Goal: Navigation & Orientation: Find specific page/section

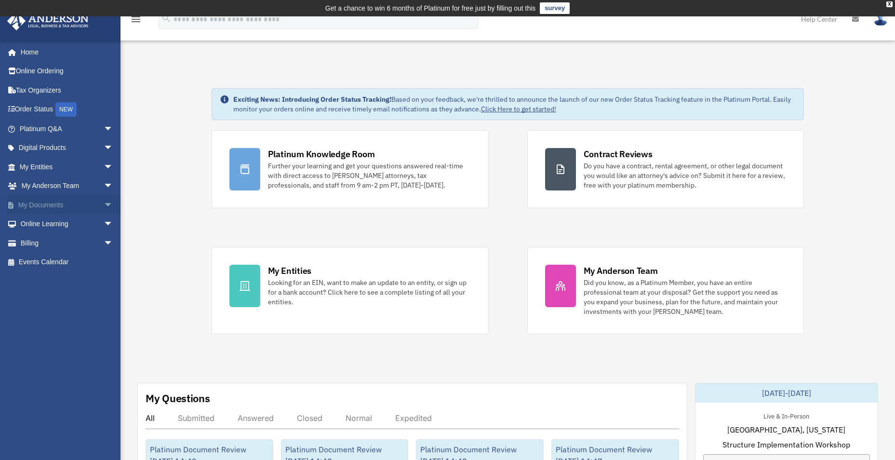
click at [105, 210] on span "arrow_drop_down" at bounding box center [113, 205] width 19 height 20
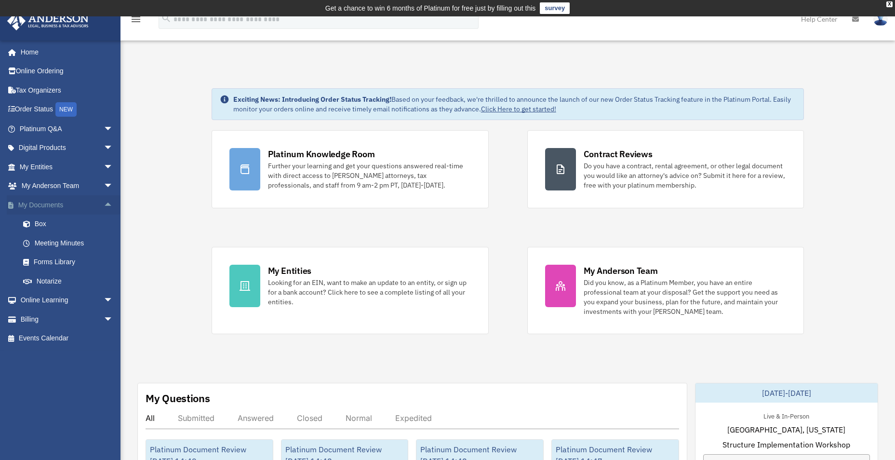
click at [105, 210] on span "arrow_drop_up" at bounding box center [113, 205] width 19 height 20
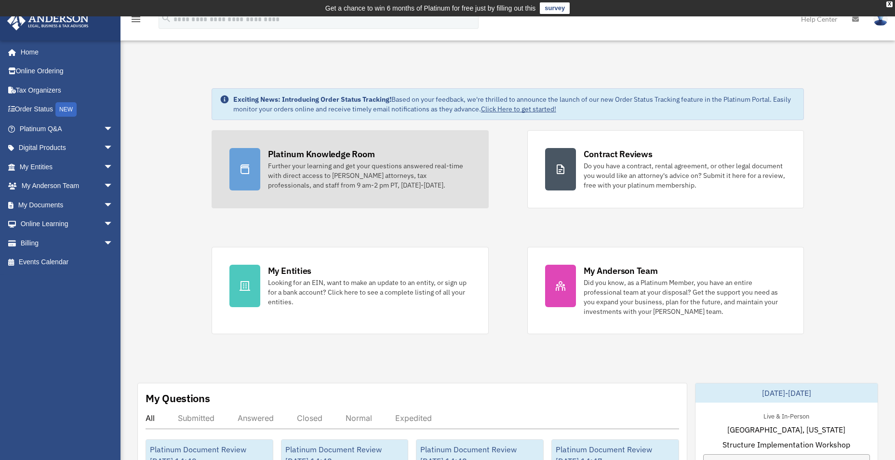
click at [304, 161] on div "Further your learning and get your questions answered real-time with direct acc…" at bounding box center [369, 175] width 203 height 29
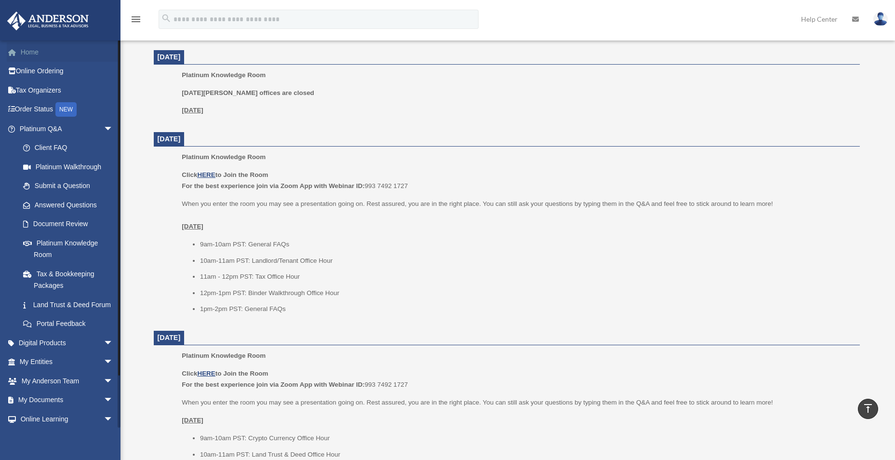
scroll to position [782, 0]
click at [53, 19] on img at bounding box center [47, 21] width 87 height 19
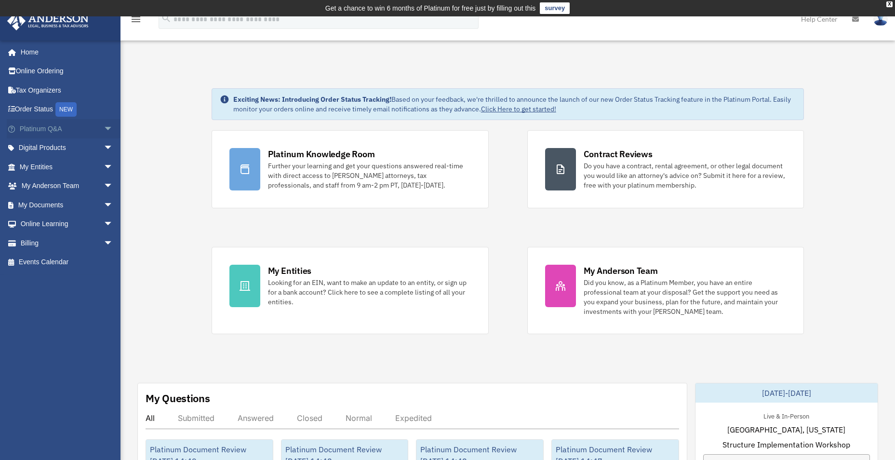
click at [104, 126] on span "arrow_drop_down" at bounding box center [113, 129] width 19 height 20
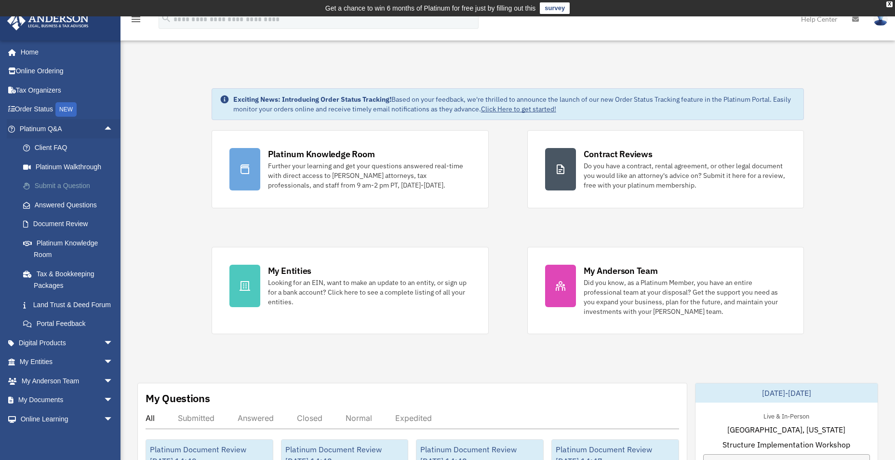
click at [66, 188] on link "Submit a Question" at bounding box center [70, 185] width 114 height 19
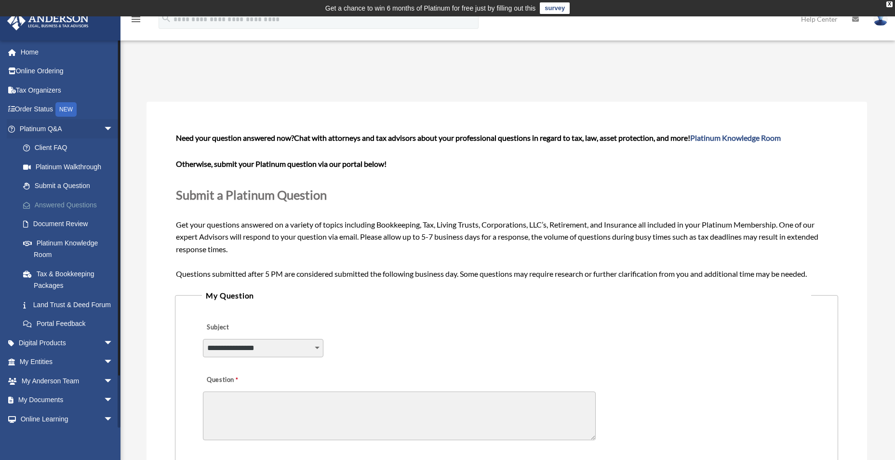
click at [76, 201] on link "Answered Questions" at bounding box center [70, 204] width 114 height 19
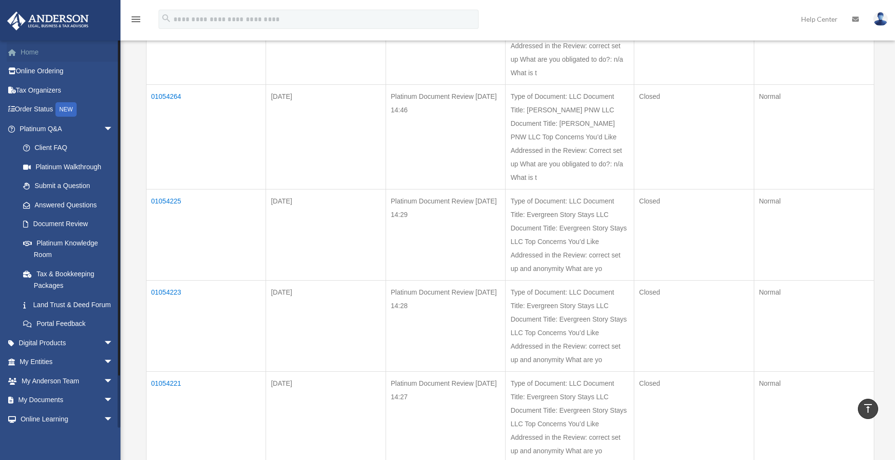
scroll to position [530, 0]
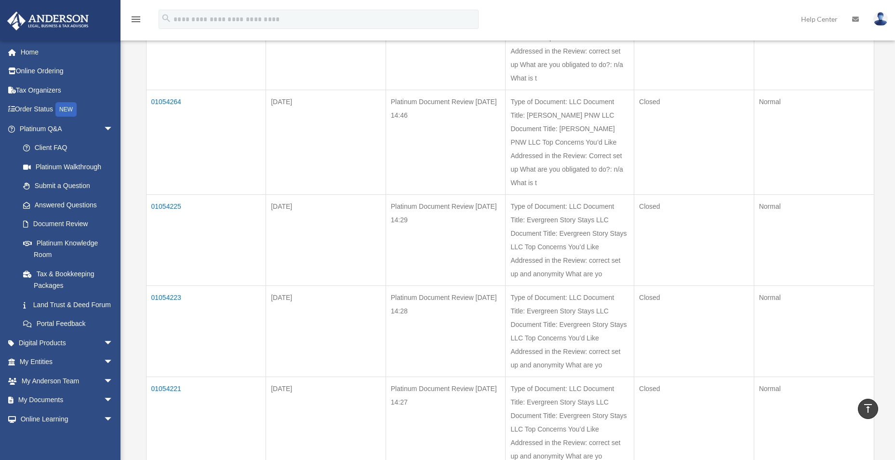
click at [70, 5] on link at bounding box center [60, 20] width 121 height 41
click at [65, 18] on img at bounding box center [47, 21] width 87 height 19
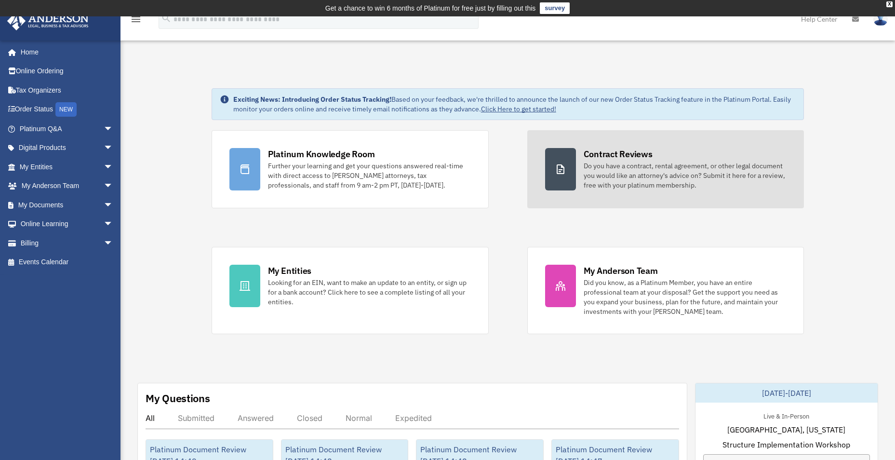
click at [702, 170] on div "Do you have a contract, rental agreement, or other legal document you would lik…" at bounding box center [685, 175] width 203 height 29
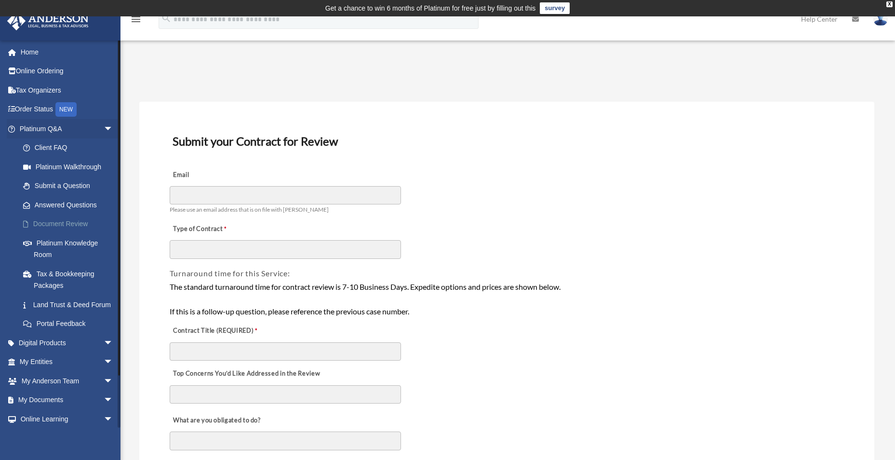
click at [77, 226] on link "Document Review" at bounding box center [70, 223] width 114 height 19
click at [104, 130] on span "arrow_drop_down" at bounding box center [113, 129] width 19 height 20
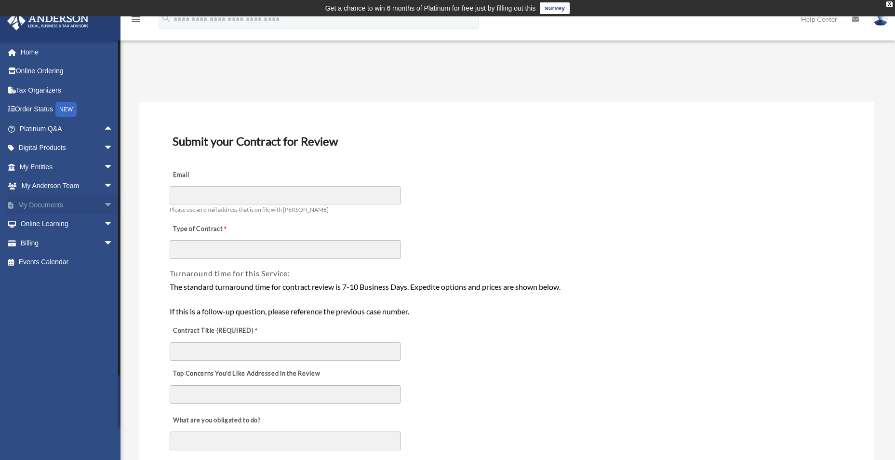
click at [22, 205] on link "My Documents arrow_drop_down" at bounding box center [67, 204] width 121 height 19
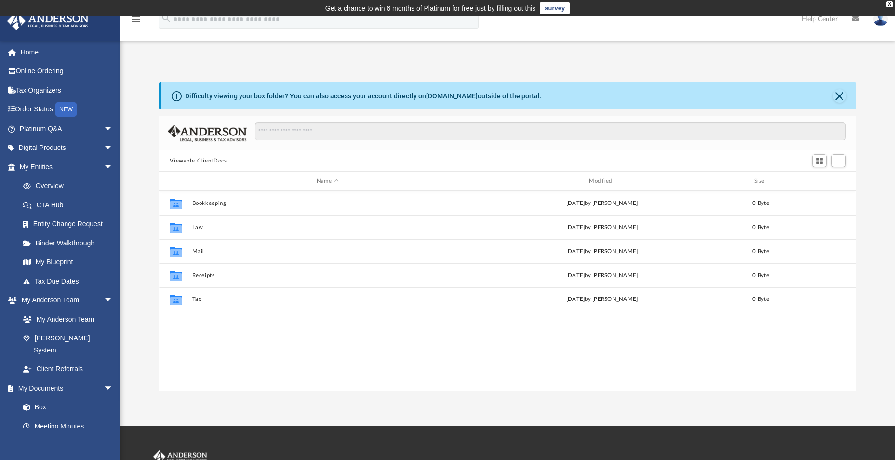
scroll to position [212, 690]
click at [109, 133] on span "arrow_drop_down" at bounding box center [113, 129] width 19 height 20
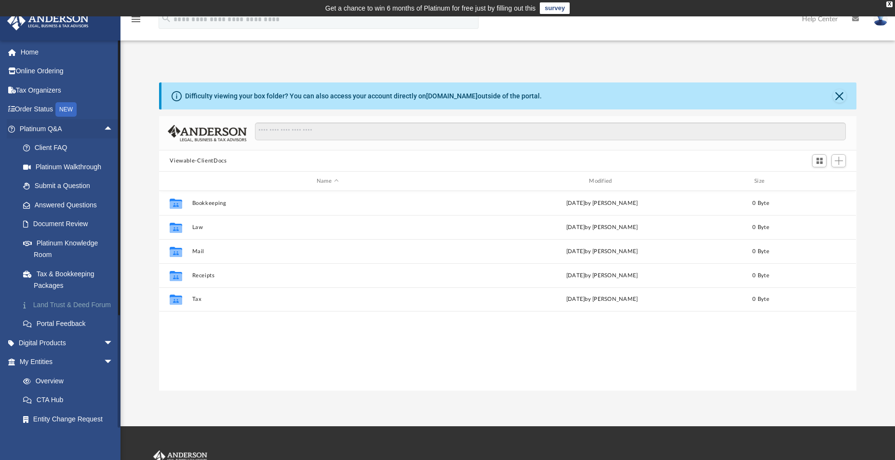
click at [60, 312] on link "Land Trust & Deed Forum" at bounding box center [70, 304] width 114 height 19
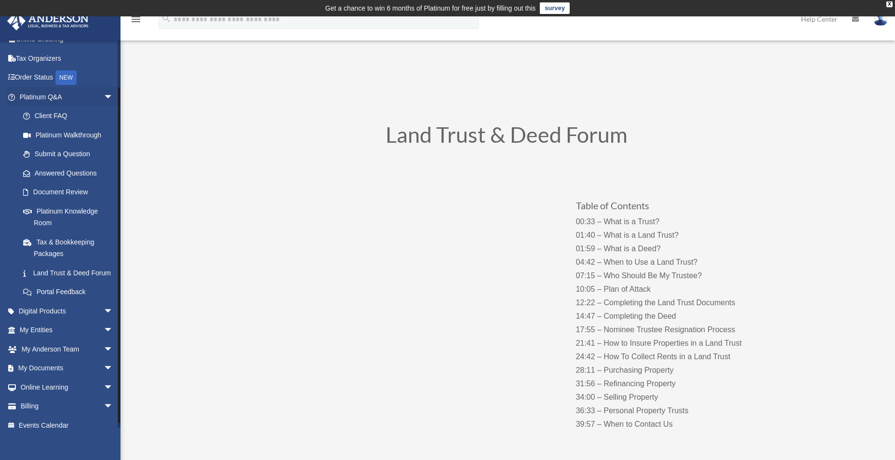
scroll to position [48, 0]
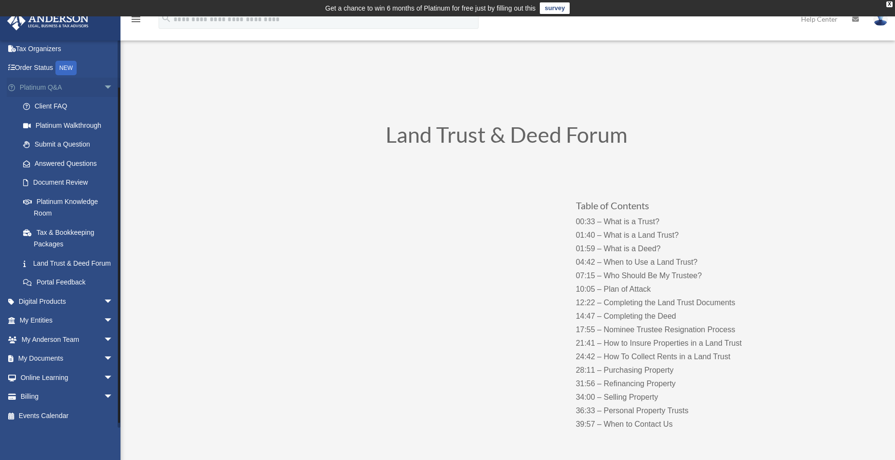
click at [104, 78] on span "arrow_drop_down" at bounding box center [113, 88] width 19 height 20
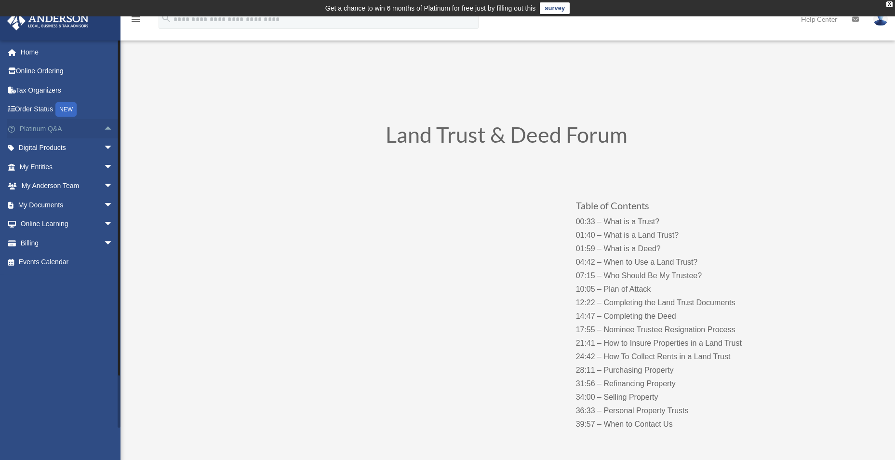
scroll to position [0, 0]
click at [109, 146] on span "arrow_drop_down" at bounding box center [113, 148] width 19 height 20
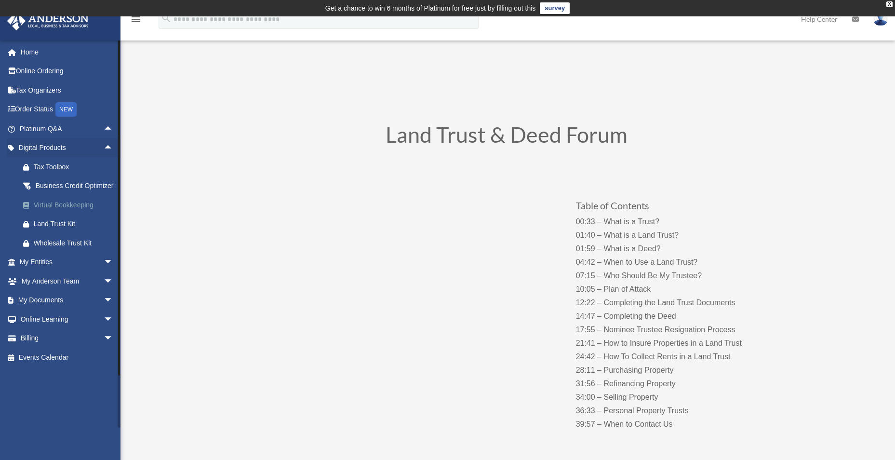
click at [68, 211] on div "Virtual Bookkeeping" at bounding box center [75, 205] width 82 height 12
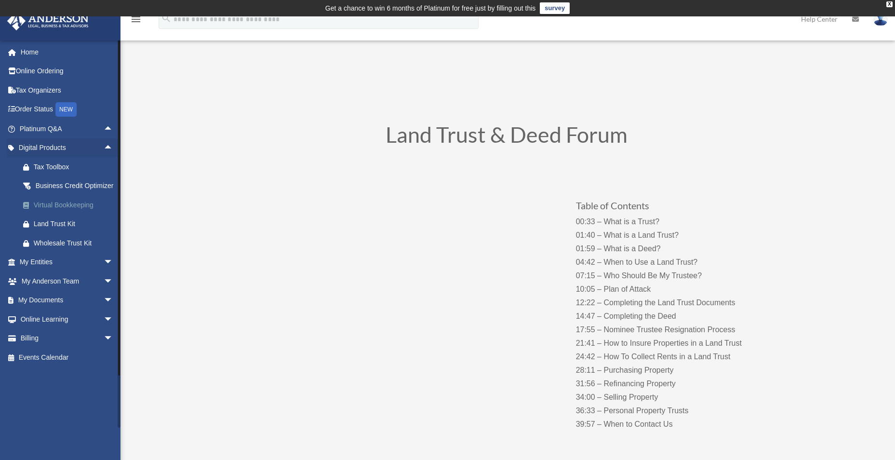
click at [68, 211] on div "Virtual Bookkeeping" at bounding box center [75, 205] width 82 height 12
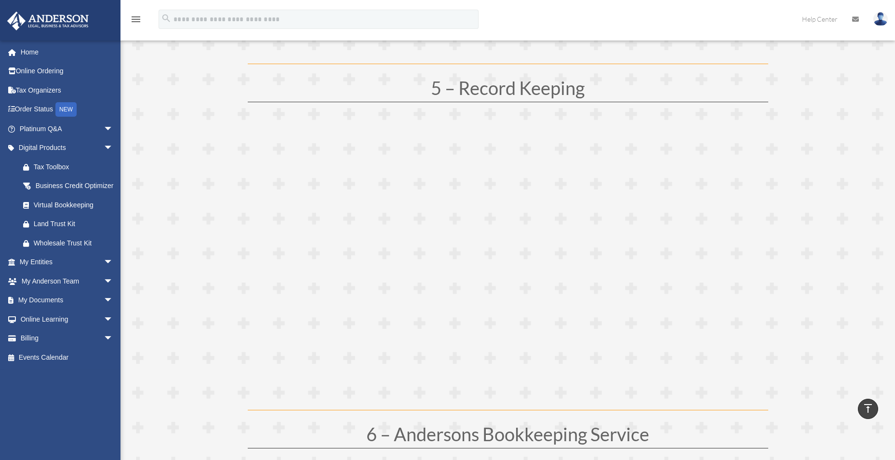
scroll to position [1496, 0]
